Goal: Task Accomplishment & Management: Use online tool/utility

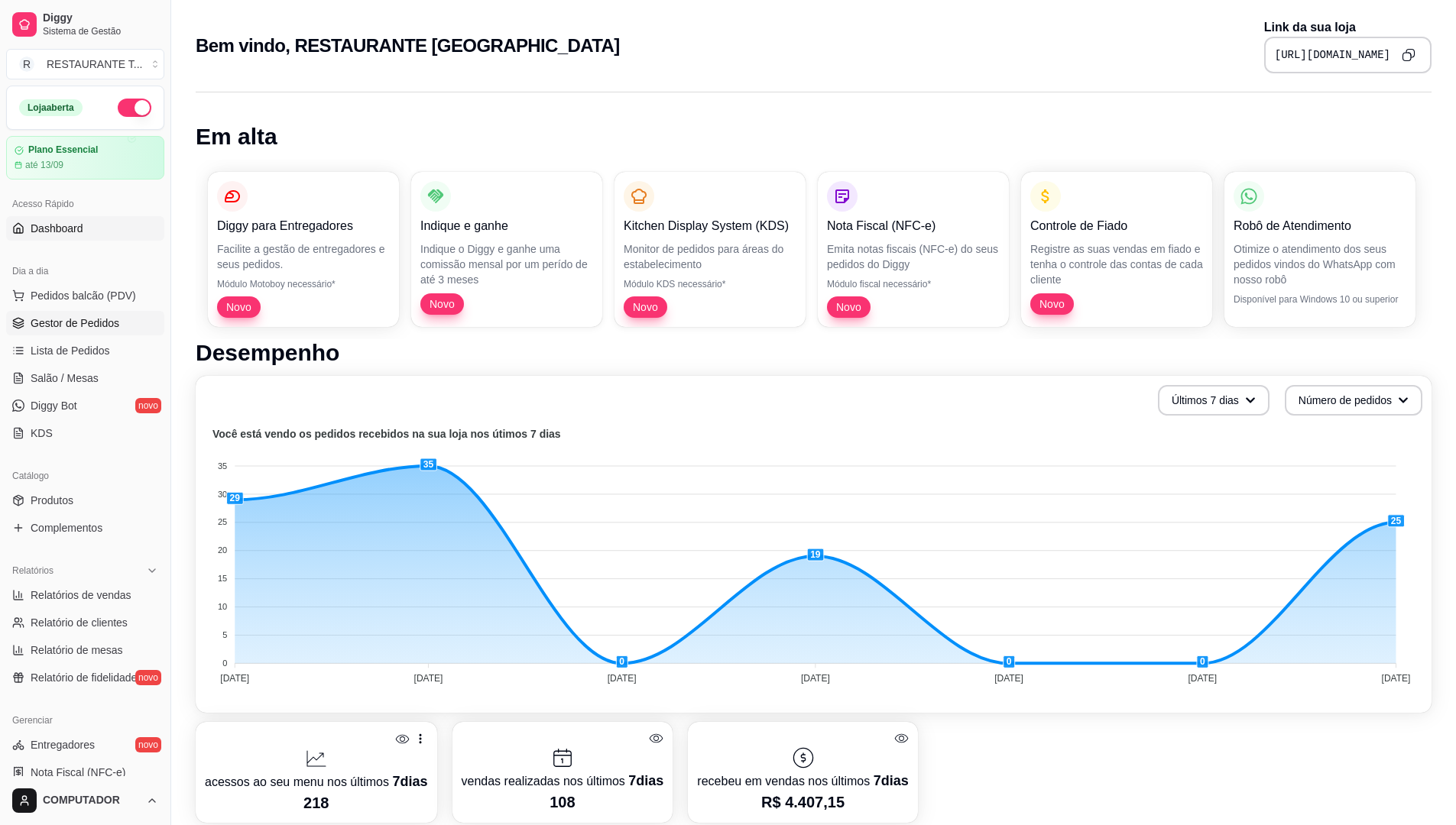
click at [90, 311] on link "Gestor de Pedidos" at bounding box center [85, 323] width 158 height 25
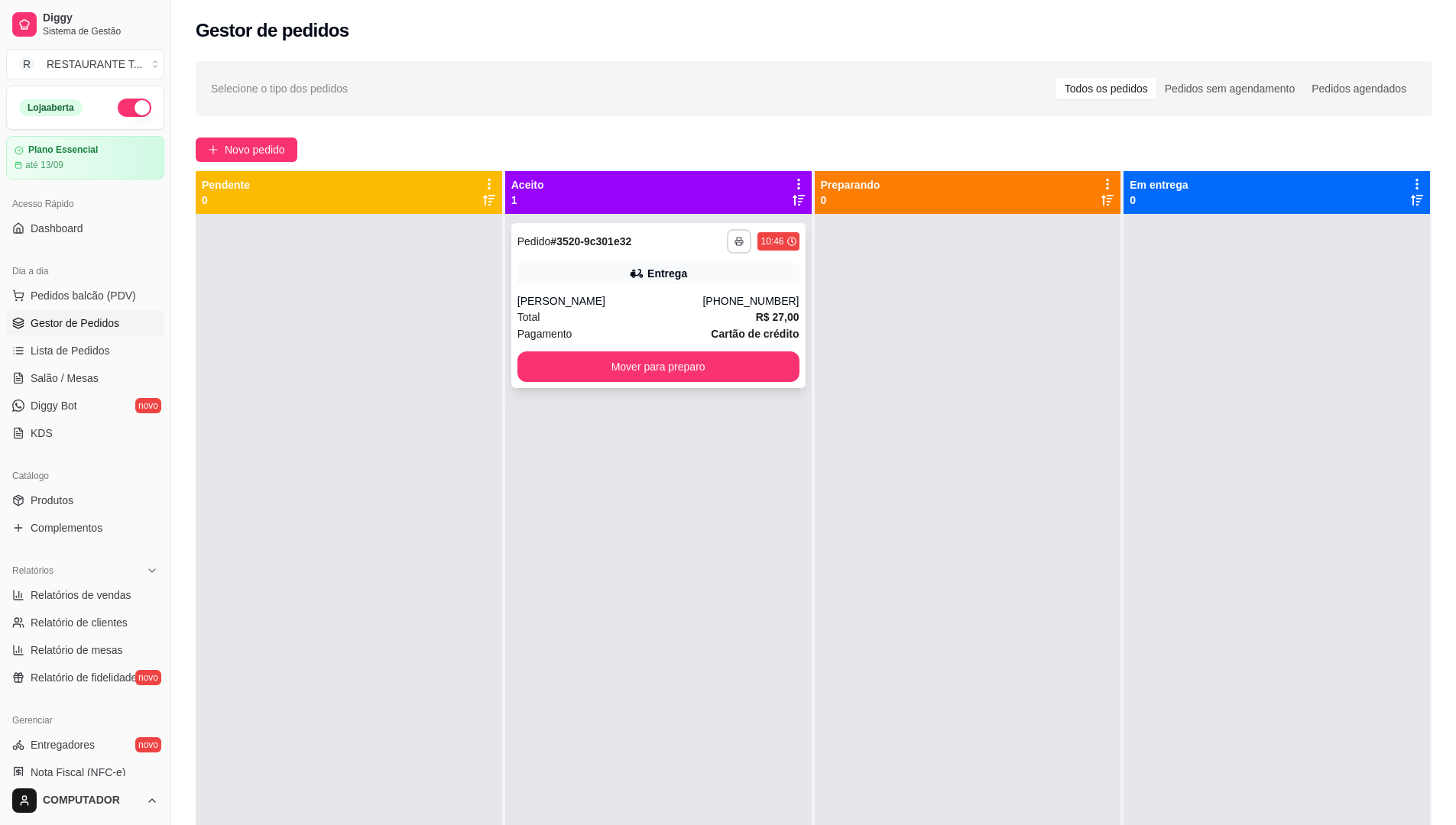
click at [738, 238] on polyline "button" at bounding box center [740, 239] width 5 height 3
click at [717, 294] on button "IMPRESSORA" at bounding box center [693, 294] width 107 height 24
click at [675, 365] on button "Mover para preparo" at bounding box center [658, 367] width 273 height 30
